Goal: Information Seeking & Learning: Find specific fact

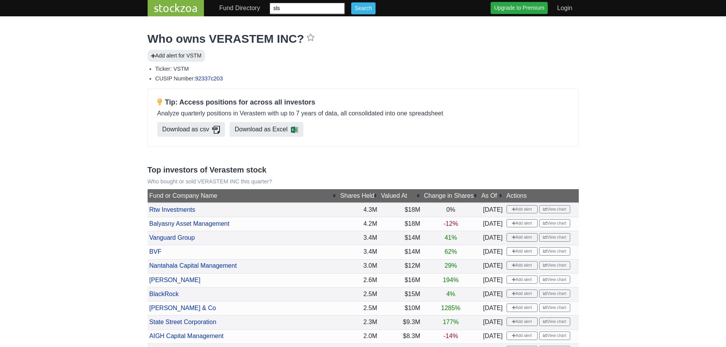
type input "sls"
click at [351, 2] on input "Search" at bounding box center [363, 8] width 24 height 12
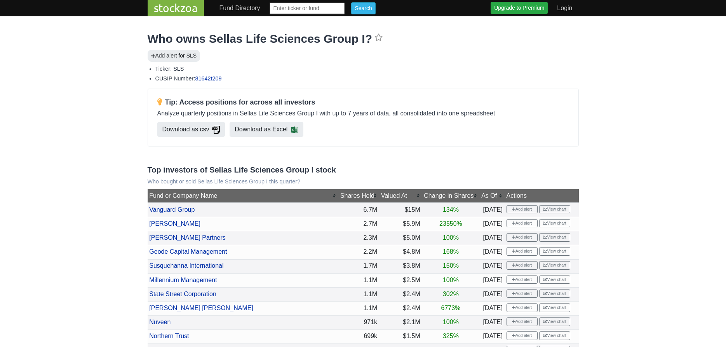
drag, startPoint x: 301, startPoint y: 9, endPoint x: 318, endPoint y: 20, distance: 20.5
click at [301, 9] on input "text" at bounding box center [307, 8] width 76 height 12
type input "alec"
click at [351, 2] on input "Search" at bounding box center [363, 8] width 24 height 12
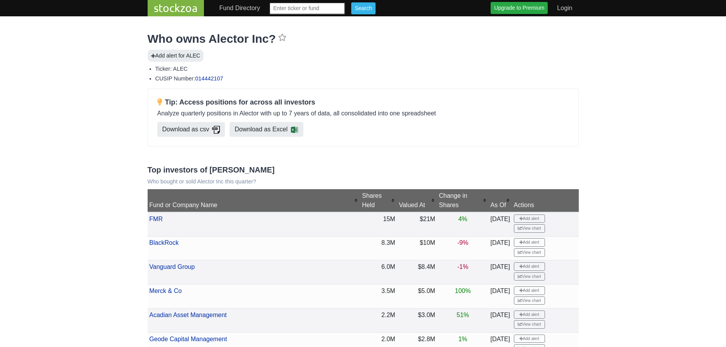
click at [302, 9] on input "text" at bounding box center [307, 8] width 76 height 12
type input "alt"
click at [351, 2] on input "Search" at bounding box center [363, 8] width 24 height 12
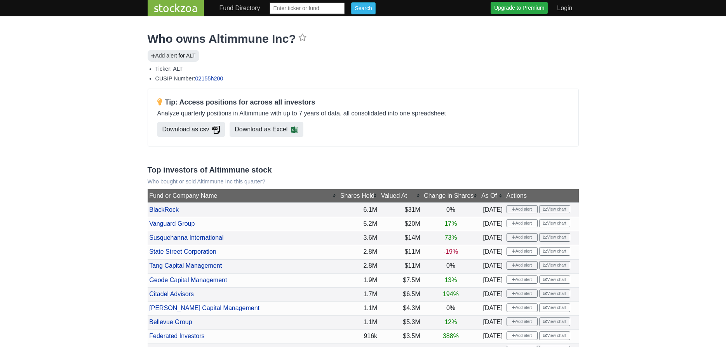
click at [314, 3] on input "text" at bounding box center [307, 8] width 76 height 12
type input "ampx"
click at [351, 2] on input "Search" at bounding box center [363, 8] width 24 height 12
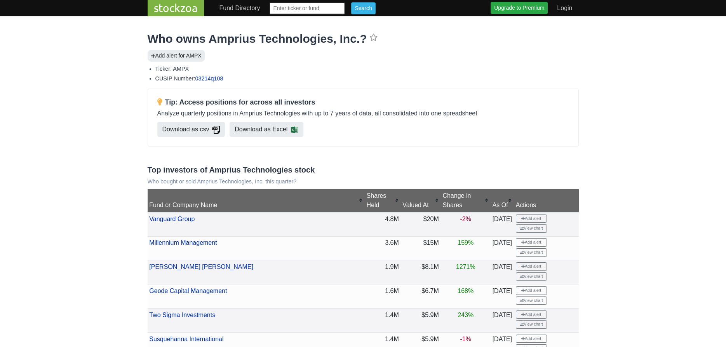
click at [323, 7] on input "text" at bounding box center [307, 8] width 76 height 12
type input "autl"
click at [351, 2] on input "Search" at bounding box center [363, 8] width 24 height 12
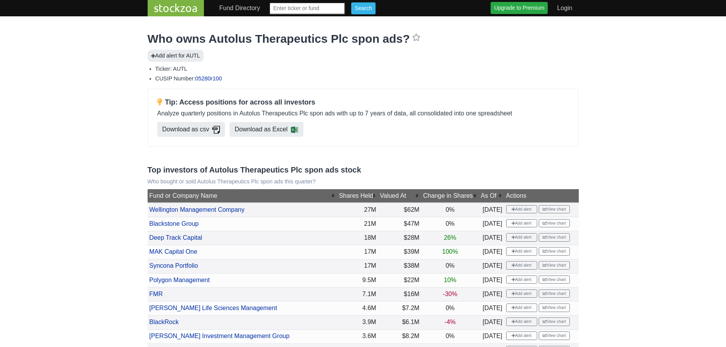
drag, startPoint x: 314, startPoint y: 5, endPoint x: 327, endPoint y: 15, distance: 16.4
click at [314, 5] on input "text" at bounding box center [307, 8] width 76 height 12
type input "bksy"
click at [351, 2] on input "Search" at bounding box center [363, 8] width 24 height 12
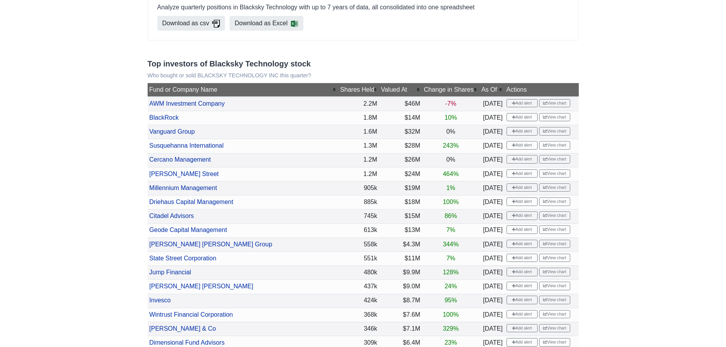
scroll to position [119, 0]
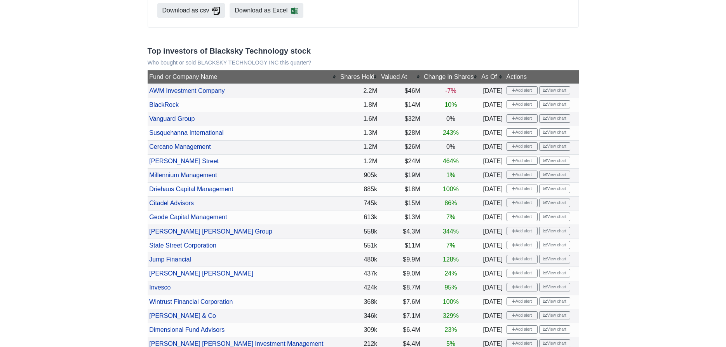
click at [424, 78] on div "Change in Shares" at bounding box center [451, 76] width 54 height 9
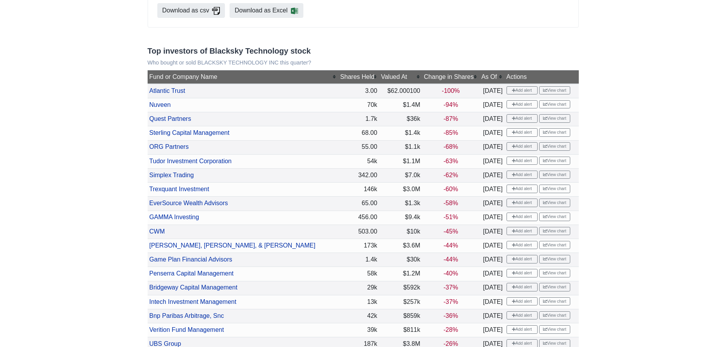
click at [424, 78] on div "Change in Shares" at bounding box center [451, 76] width 54 height 9
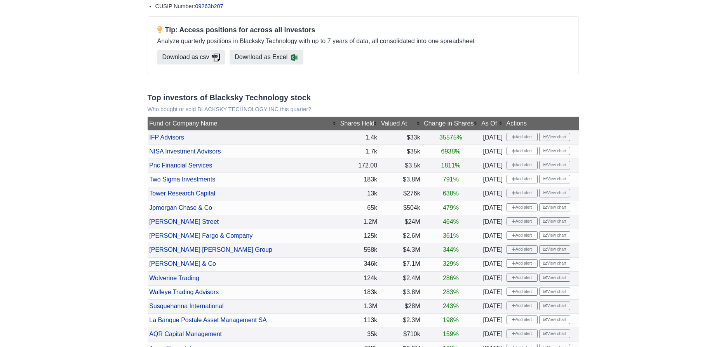
scroll to position [0, 0]
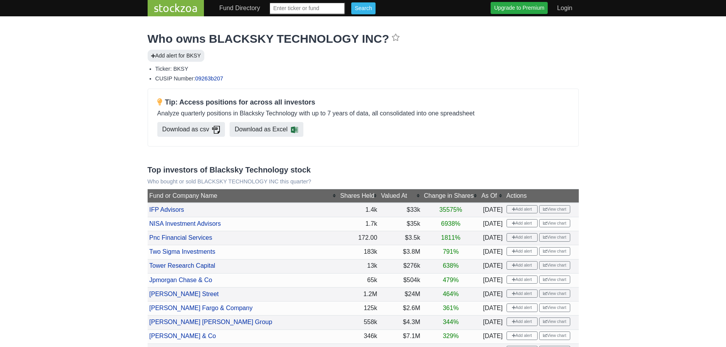
click at [331, 8] on input "text" at bounding box center [307, 8] width 76 height 12
type input "law"
click at [358, 4] on input "Search" at bounding box center [363, 8] width 24 height 12
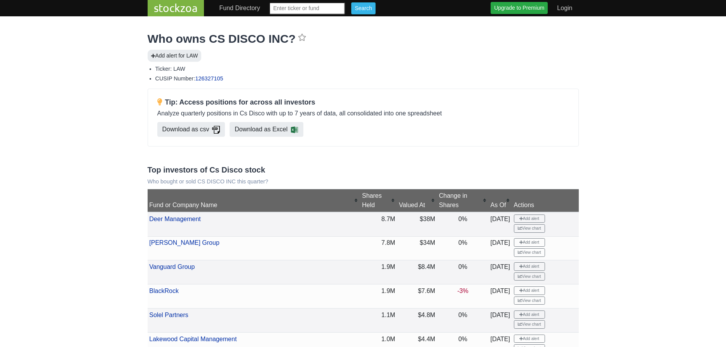
click at [454, 195] on div "Change in Shares" at bounding box center [463, 200] width 48 height 19
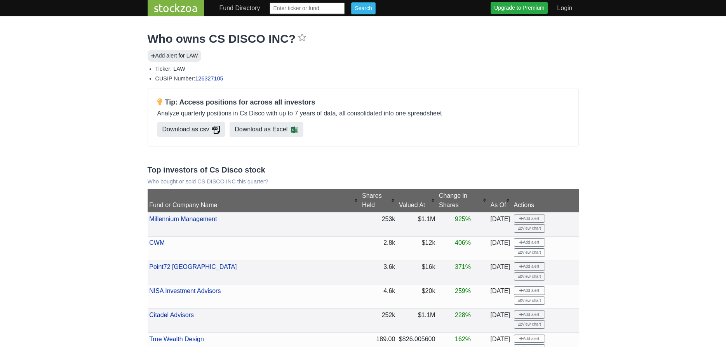
click at [318, 2] on input "text" at bounding box center [307, 8] width 76 height 12
type input "tmrc"
click at [358, 10] on input "Search" at bounding box center [363, 8] width 24 height 12
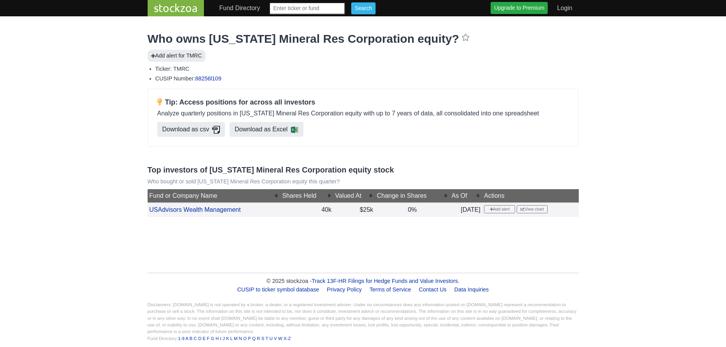
click at [292, 5] on input "text" at bounding box center [307, 8] width 76 height 12
type input "sdgr"
click at [351, 2] on input "Search" at bounding box center [363, 8] width 24 height 12
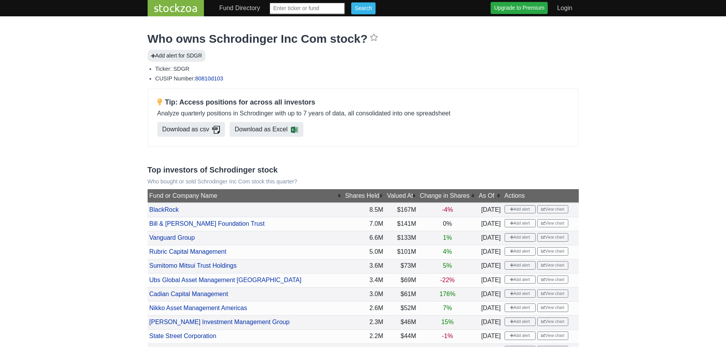
click at [421, 197] on div "Change in Shares" at bounding box center [447, 195] width 55 height 9
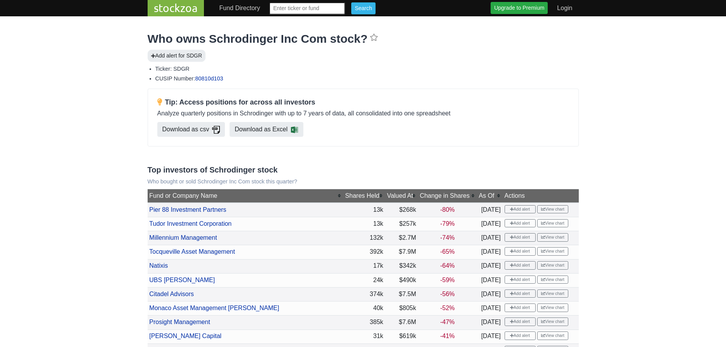
click at [421, 197] on div "Change in Shares" at bounding box center [447, 195] width 55 height 9
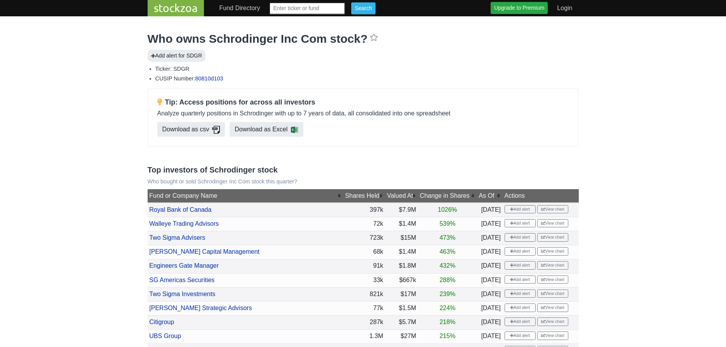
click at [299, 10] on input "text" at bounding box center [307, 8] width 76 height 12
type input "guts"
click at [351, 2] on input "Search" at bounding box center [363, 8] width 24 height 12
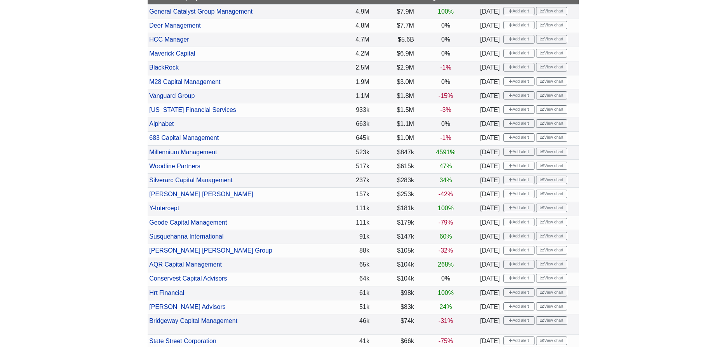
scroll to position [40, 0]
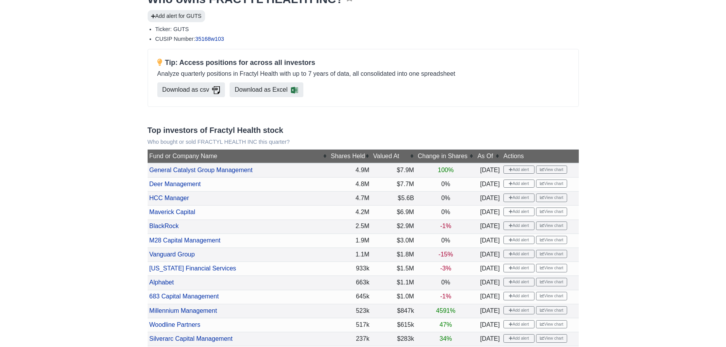
click at [429, 154] on div "Change in Shares" at bounding box center [445, 155] width 56 height 9
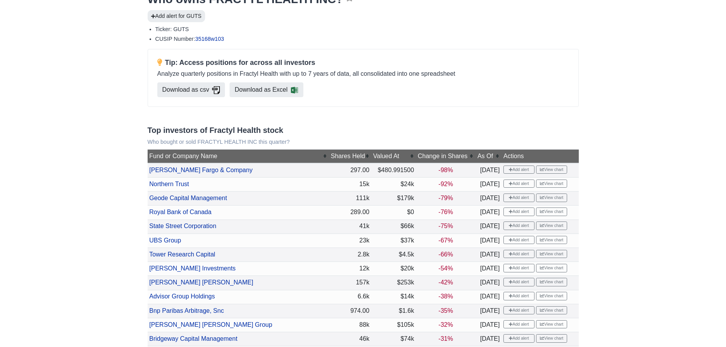
click at [429, 154] on div "Change in Shares" at bounding box center [445, 155] width 56 height 9
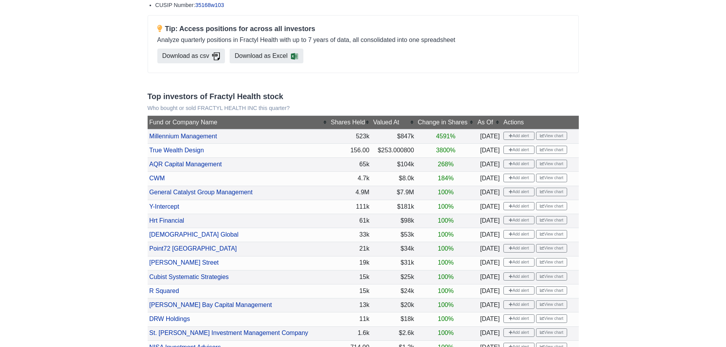
scroll to position [0, 0]
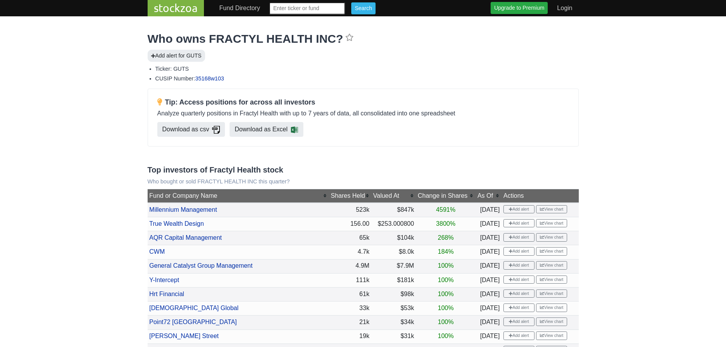
click at [312, 4] on input "text" at bounding box center [307, 8] width 76 height 12
type input "rzlv"
click at [351, 2] on input "Search" at bounding box center [363, 8] width 24 height 12
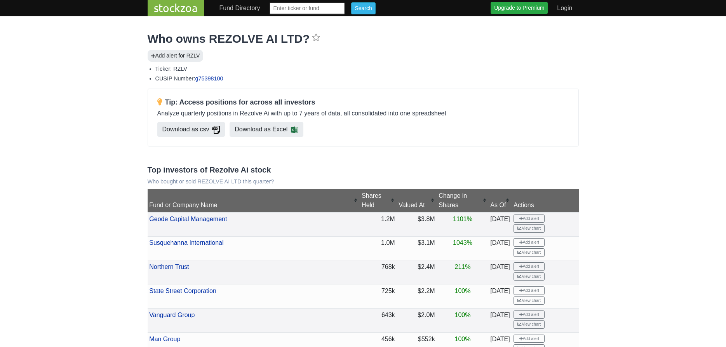
click at [444, 194] on div "Change in Shares" at bounding box center [462, 200] width 48 height 19
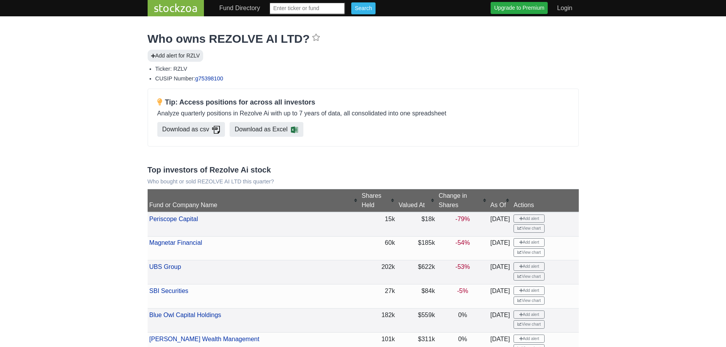
click at [444, 194] on div "Change in Shares" at bounding box center [462, 200] width 48 height 19
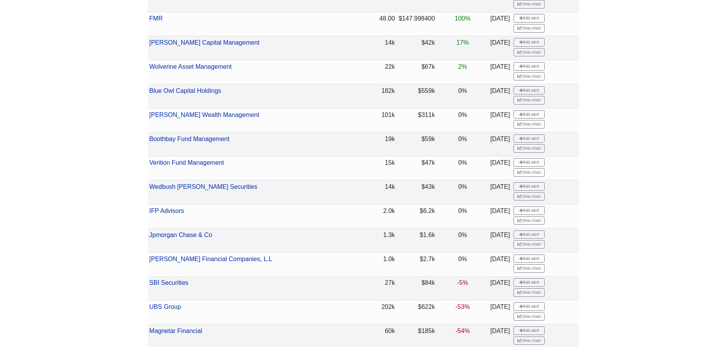
scroll to position [1465, 0]
